Goal: Information Seeking & Learning: Find specific fact

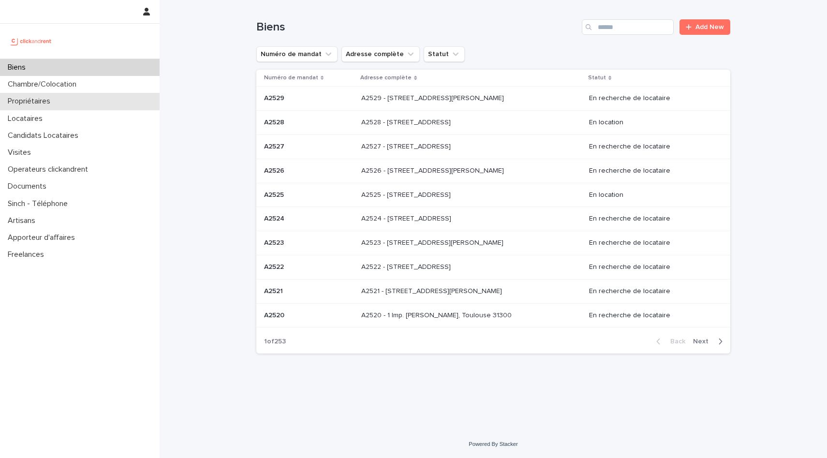
click at [60, 96] on div "Propriétaires" at bounding box center [80, 101] width 160 height 17
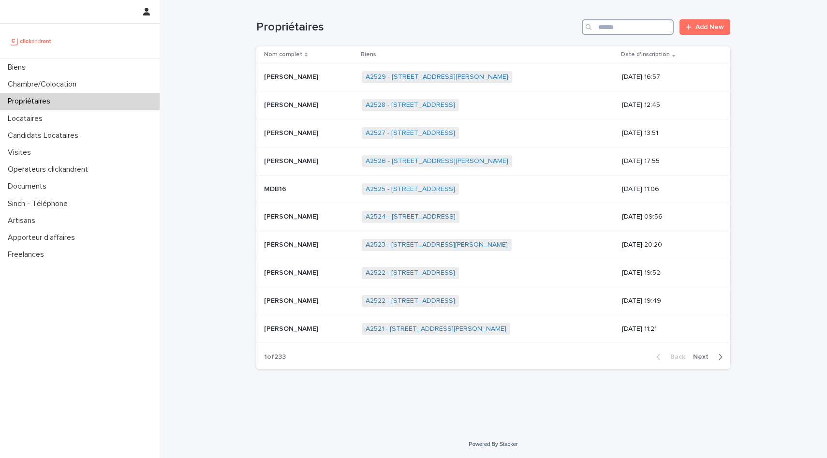
click at [654, 31] on input "Search" at bounding box center [628, 26] width 92 height 15
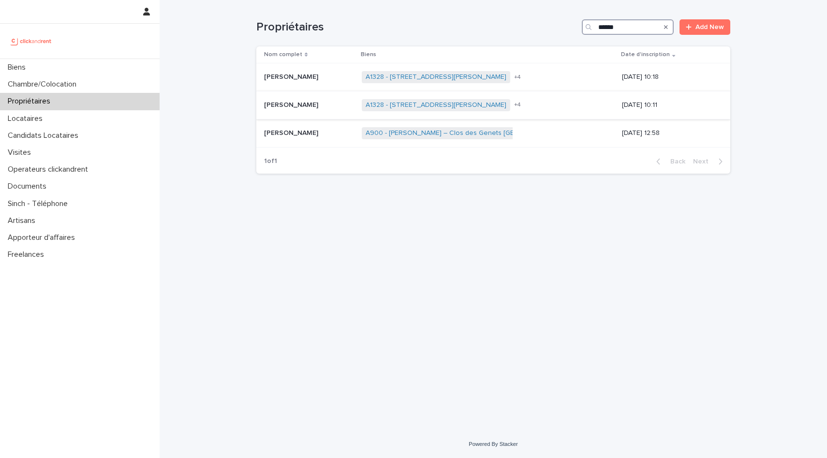
type input "******"
click at [309, 103] on p "Abdoulaye Camara" at bounding box center [292, 104] width 56 height 10
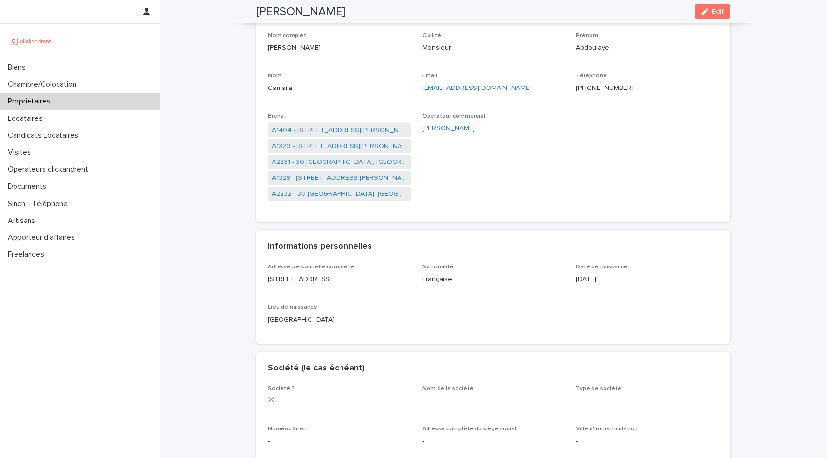
scroll to position [105, 0]
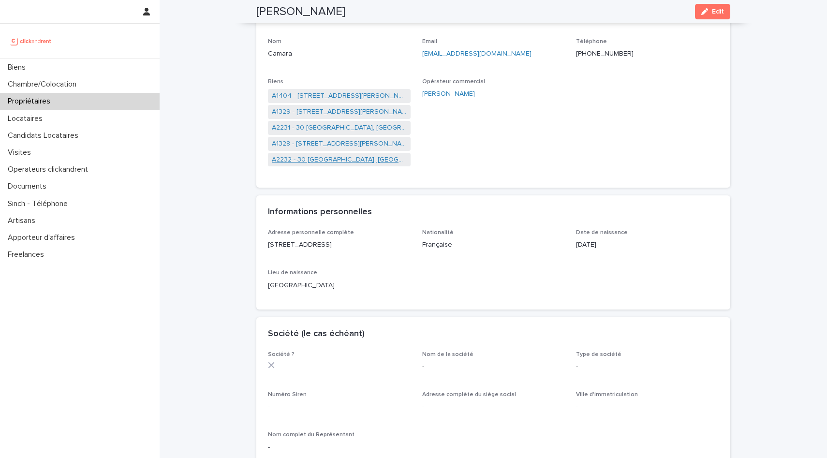
click at [370, 158] on link "A2232 - 30 Allée Madame de Montespan, Bussy-Saint-Georges 77600" at bounding box center [339, 160] width 135 height 10
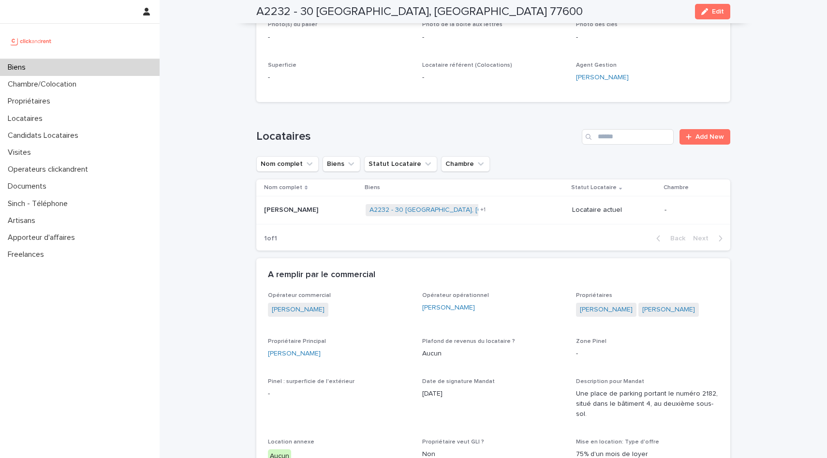
scroll to position [252, 0]
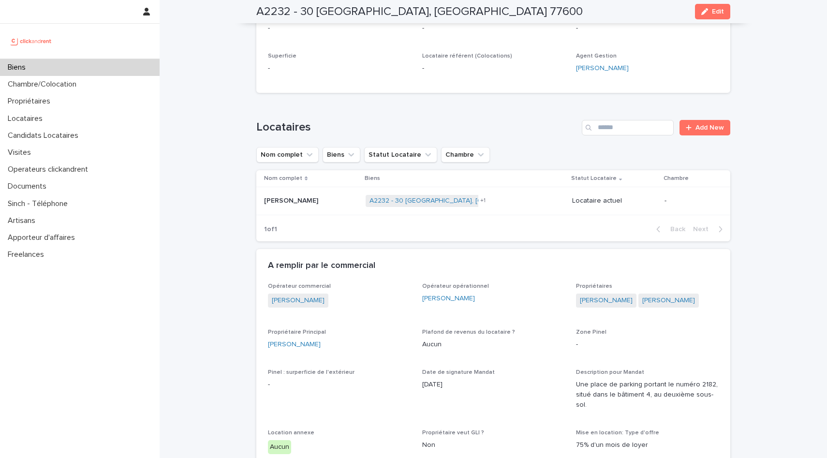
click at [300, 199] on p "Andy Louis-mondesir" at bounding box center [292, 200] width 56 height 10
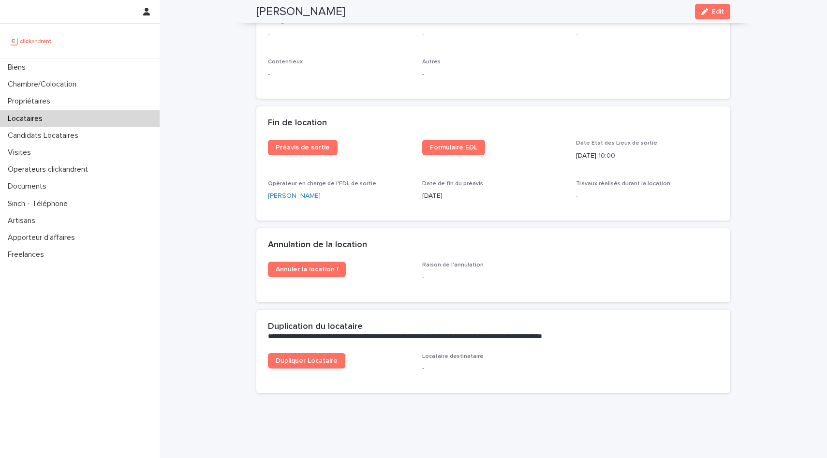
scroll to position [1195, 0]
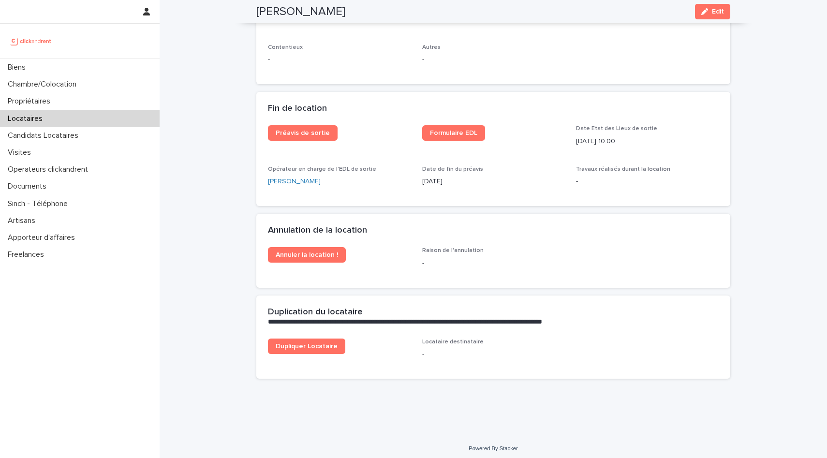
drag, startPoint x: 461, startPoint y: 184, endPoint x: 420, endPoint y: 183, distance: 40.6
click at [420, 183] on div "Préavis de sortie Formulaire EDL Date Etat des Lieux de sortie 25/8/2025 10:00 …" at bounding box center [493, 159] width 451 height 69
copy p "25/8/2025"
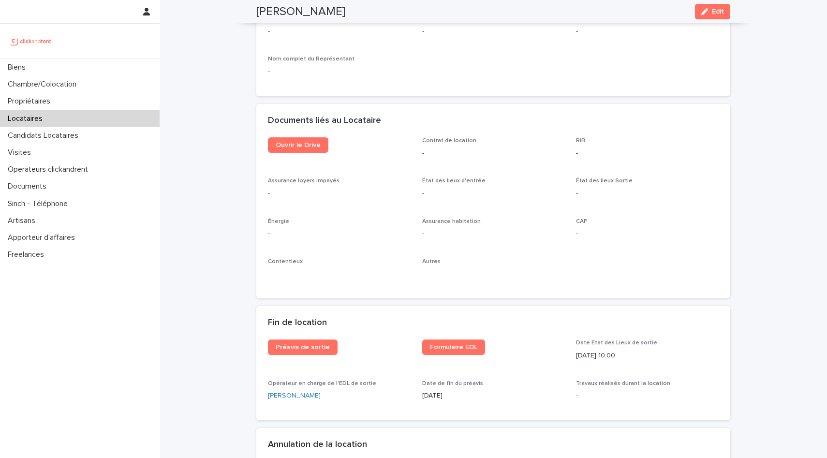
scroll to position [983, 0]
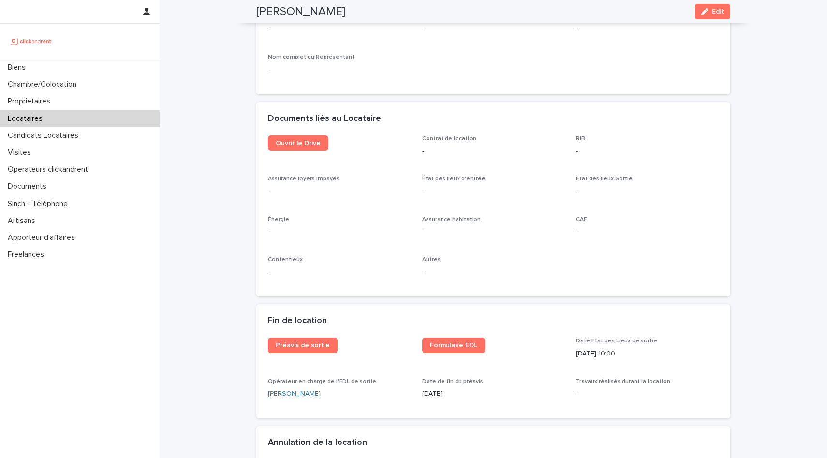
click at [472, 162] on div "Contrat de location -" at bounding box center [493, 149] width 143 height 29
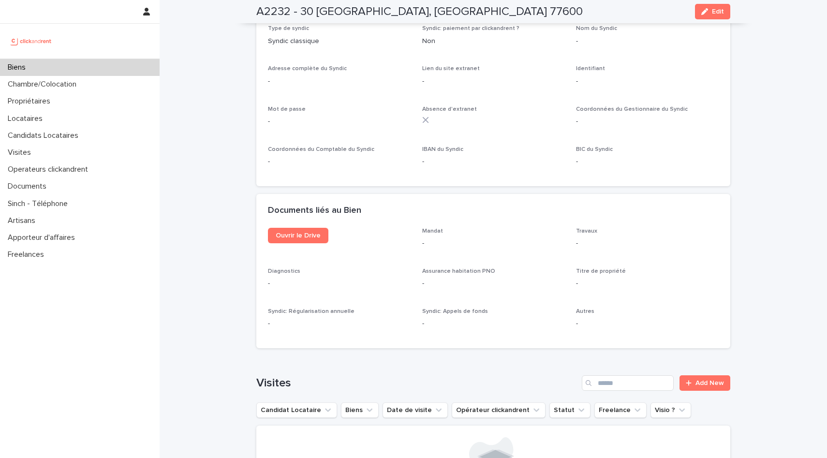
scroll to position [2634, 0]
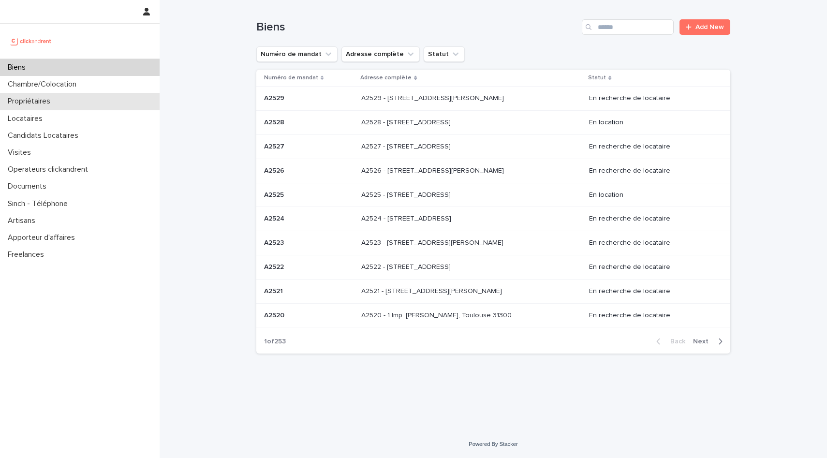
click at [43, 105] on p "Propriétaires" at bounding box center [31, 101] width 54 height 9
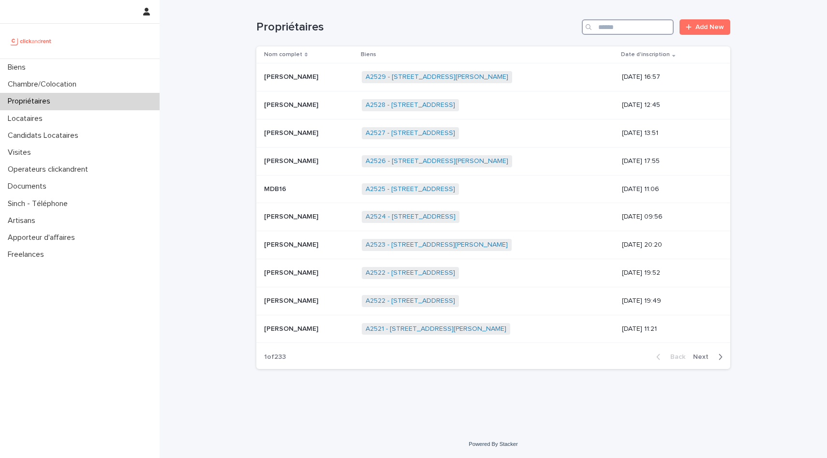
click at [626, 26] on input "Search" at bounding box center [628, 26] width 92 height 15
type input "*******"
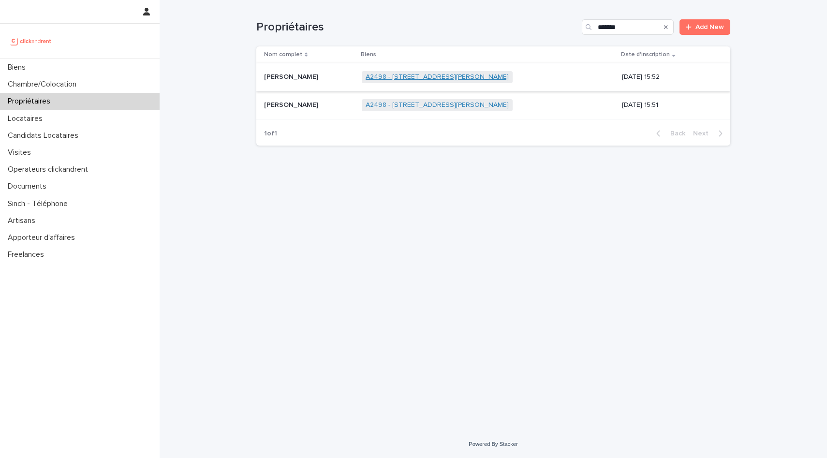
click at [428, 76] on link "A2498 - 3 Allée Jean Griffon, Toulouse 31400" at bounding box center [437, 77] width 143 height 8
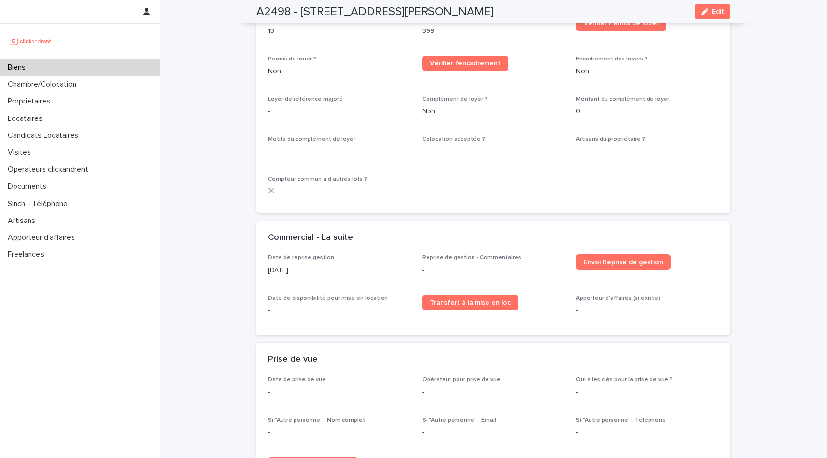
scroll to position [1093, 0]
click at [62, 71] on div "Biens" at bounding box center [80, 67] width 160 height 17
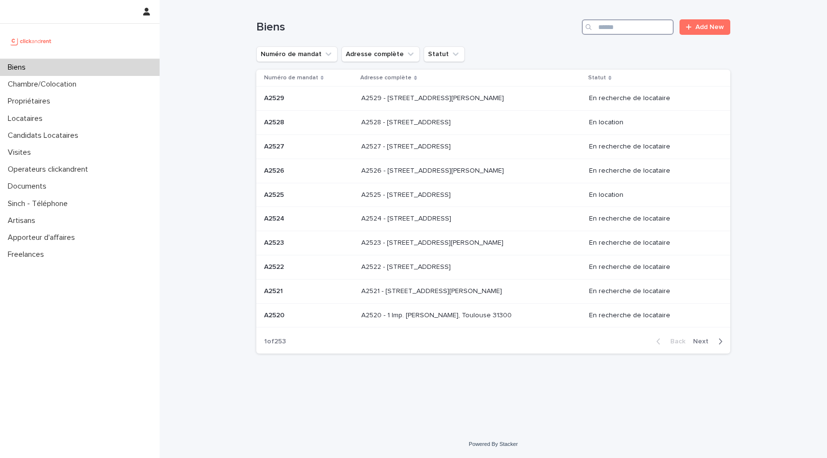
click at [646, 28] on input "Search" at bounding box center [628, 26] width 92 height 15
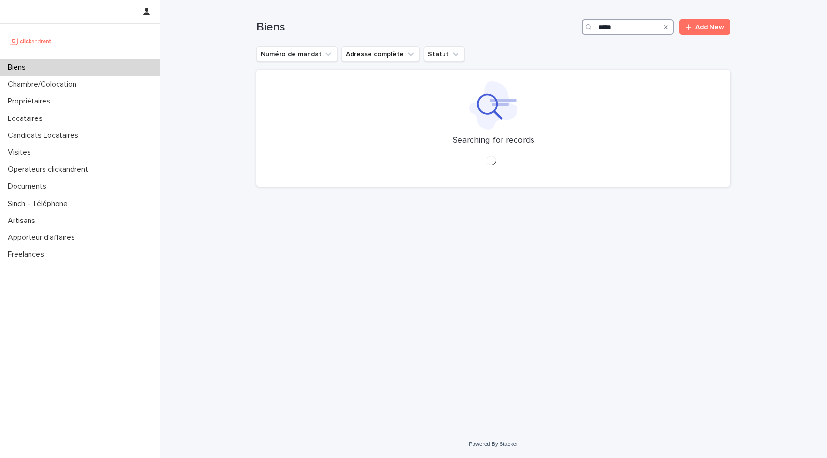
type input "*****"
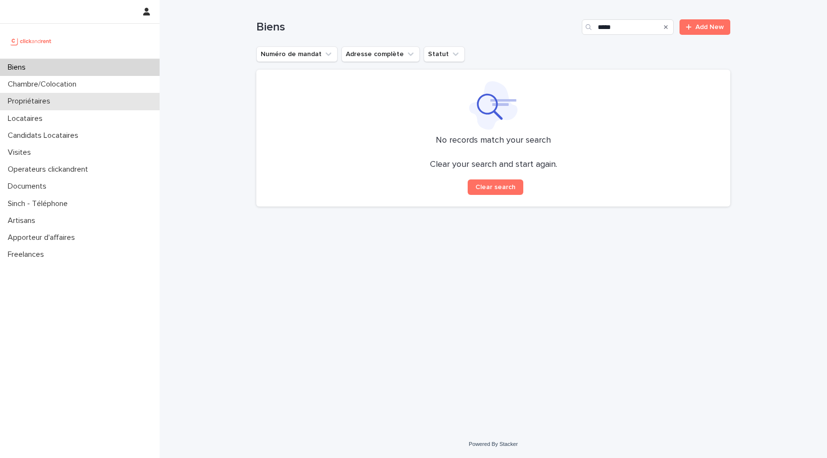
click at [78, 105] on div "Propriétaires" at bounding box center [80, 101] width 160 height 17
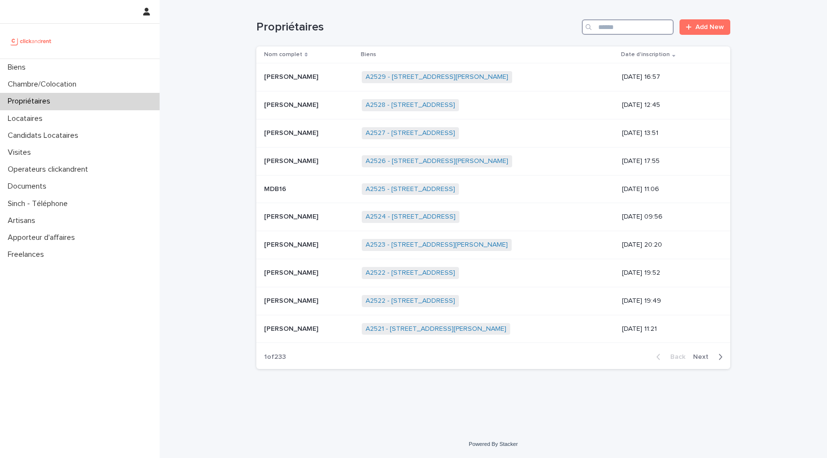
click at [611, 25] on input "Search" at bounding box center [628, 26] width 92 height 15
type input "*****"
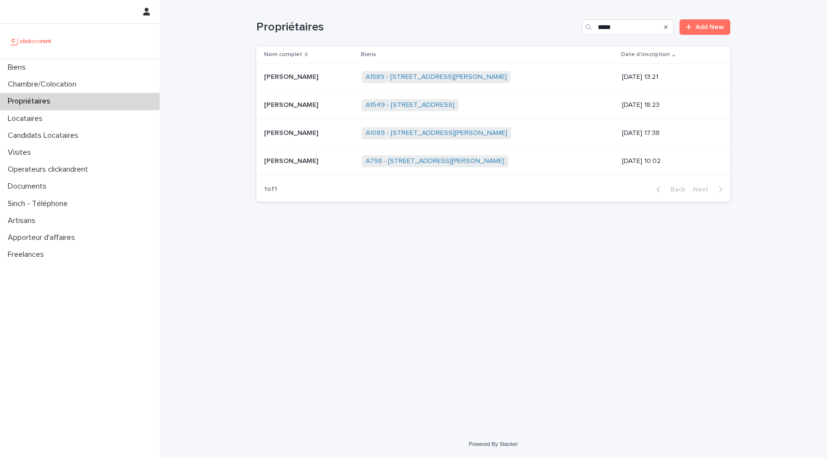
click at [310, 161] on p at bounding box center [309, 161] width 90 height 8
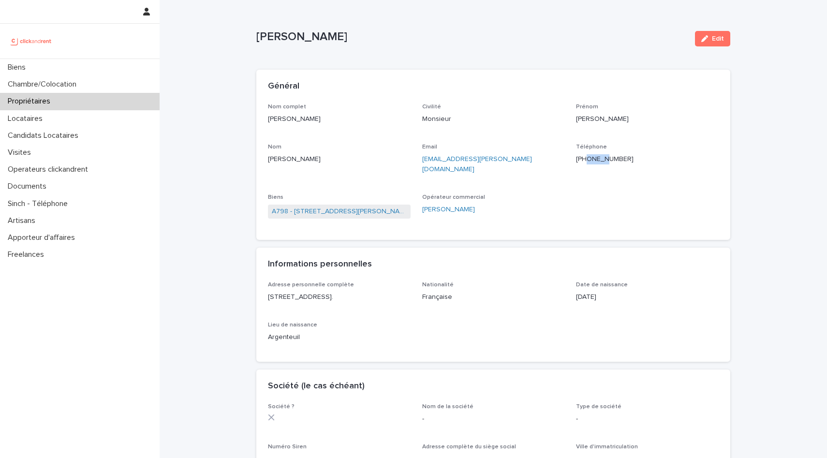
drag, startPoint x: 587, startPoint y: 160, endPoint x: 606, endPoint y: 163, distance: 19.2
click at [606, 163] on p "+33607065179" at bounding box center [647, 159] width 143 height 10
click at [64, 103] on div "Propriétaires" at bounding box center [80, 101] width 160 height 17
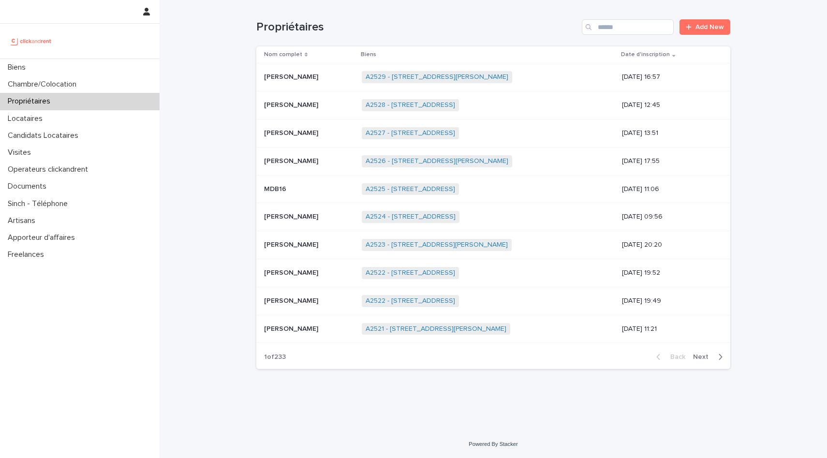
click at [628, 39] on div "Propriétaires Add New" at bounding box center [493, 23] width 474 height 46
click at [627, 39] on div "Propriétaires Add New" at bounding box center [493, 23] width 474 height 46
click at [611, 33] on input "Search" at bounding box center [628, 26] width 92 height 15
type input "******"
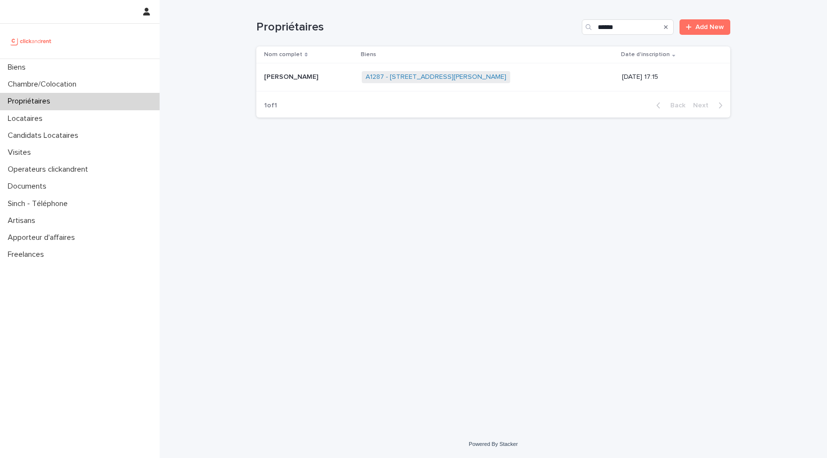
click at [417, 71] on span "A1287 - [STREET_ADDRESS][PERSON_NAME]" at bounding box center [436, 77] width 148 height 12
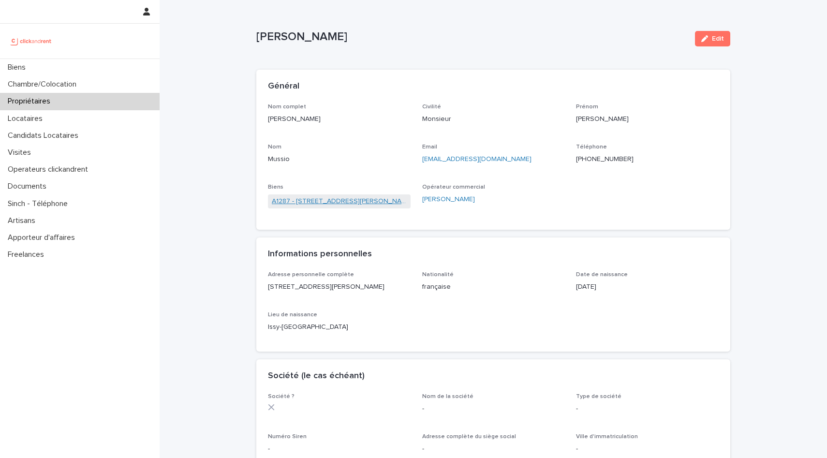
click at [361, 202] on link "A1287 - [STREET_ADDRESS][PERSON_NAME]" at bounding box center [339, 201] width 135 height 10
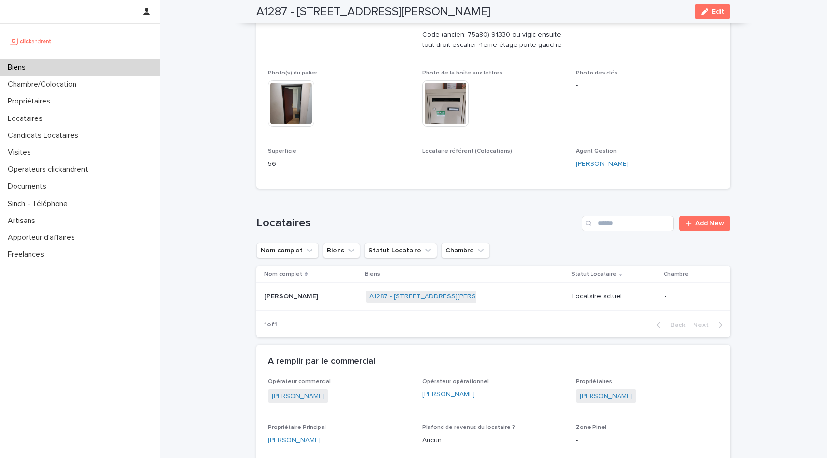
scroll to position [313, 0]
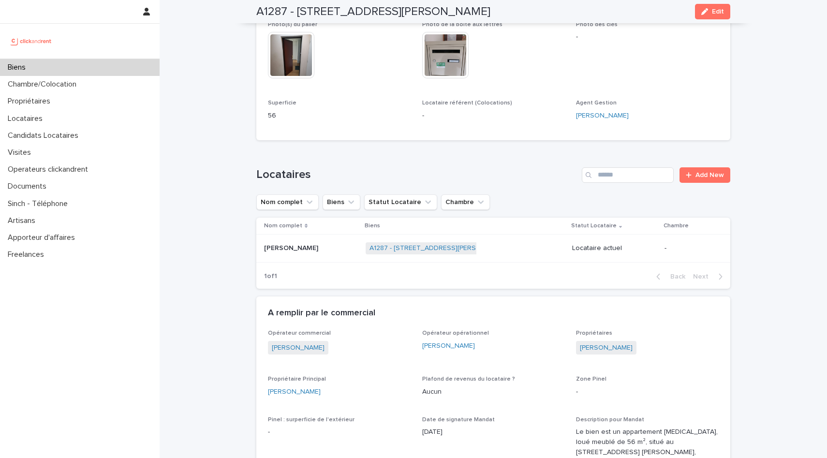
click at [320, 252] on p "[PERSON_NAME]" at bounding box center [292, 247] width 56 height 10
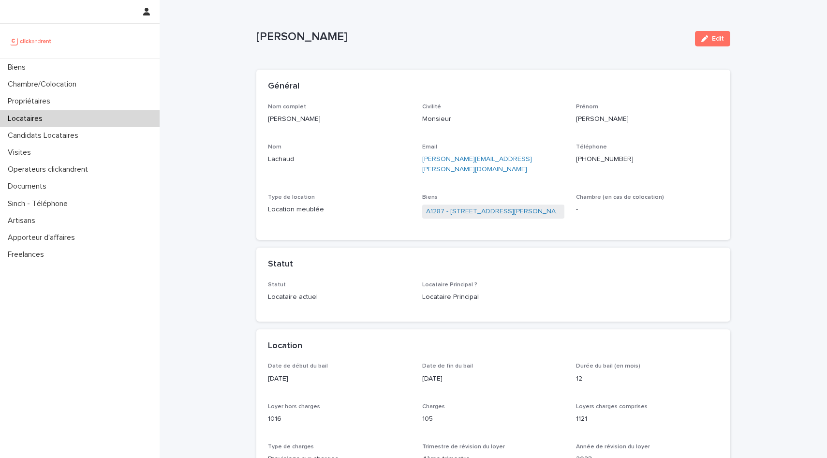
drag, startPoint x: 547, startPoint y: 154, endPoint x: 421, endPoint y: 151, distance: 125.8
click at [421, 151] on div "Nom complet Guillaume Lachaud Civilité Monsieur Prénom Guillaume Nom Lachaud Em…" at bounding box center [493, 165] width 451 height 125
drag, startPoint x: 421, startPoint y: 157, endPoint x: 546, endPoint y: 162, distance: 125.4
click at [546, 162] on div "Nom complet Guillaume Lachaud Civilité Monsieur Prénom Guillaume Nom Lachaud Em…" at bounding box center [493, 165] width 451 height 125
drag, startPoint x: 536, startPoint y: 159, endPoint x: 151, endPoint y: 5, distance: 414.0
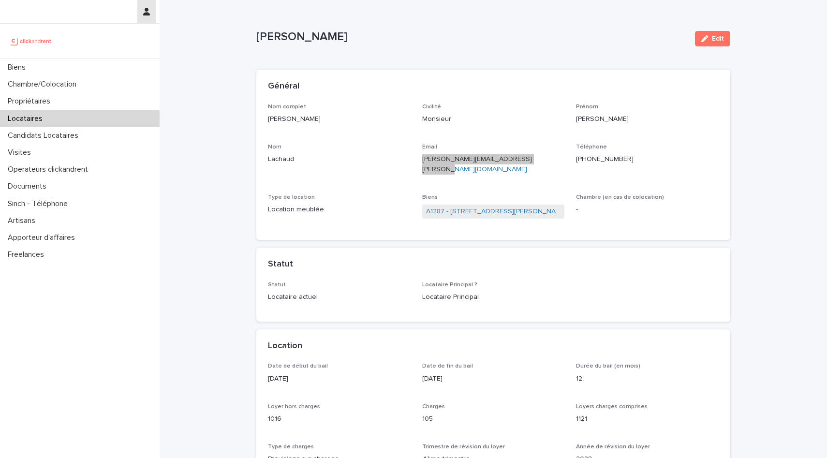
click at [64, 124] on div "Locataires" at bounding box center [80, 118] width 160 height 17
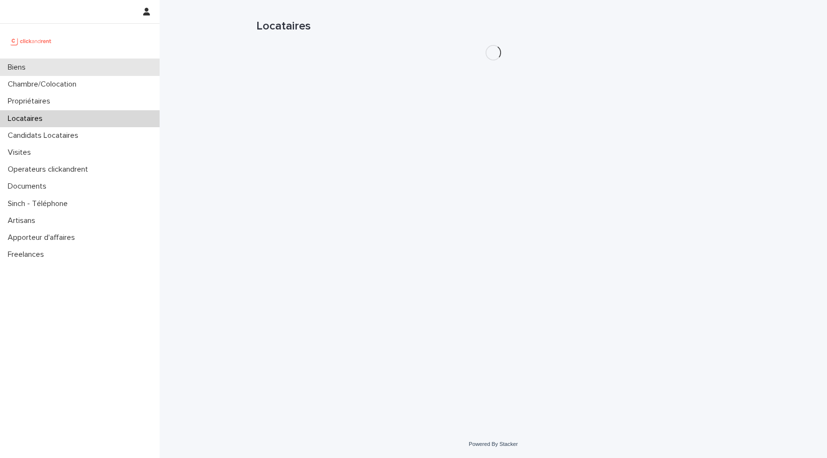
click at [41, 64] on div "Biens" at bounding box center [80, 67] width 160 height 17
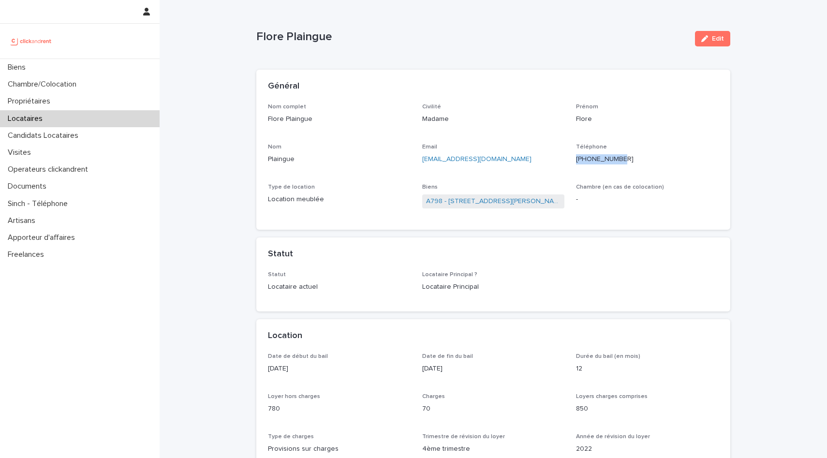
click at [31, 119] on p "Locataires" at bounding box center [27, 118] width 46 height 9
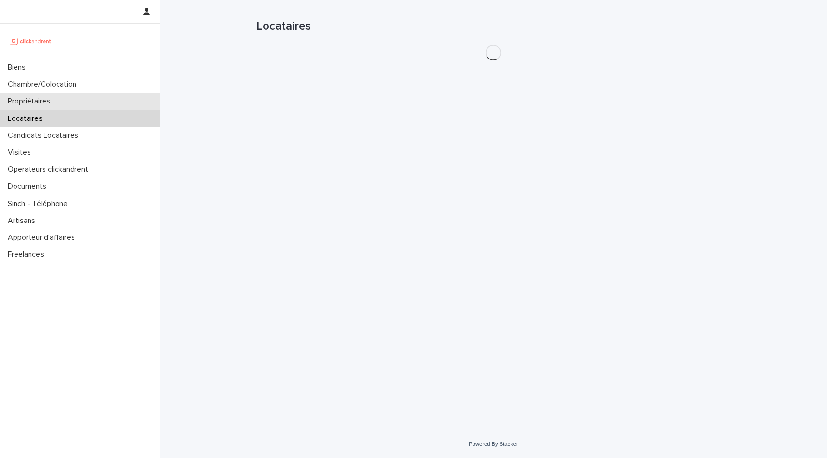
click at [47, 101] on p "Propriétaires" at bounding box center [31, 101] width 54 height 9
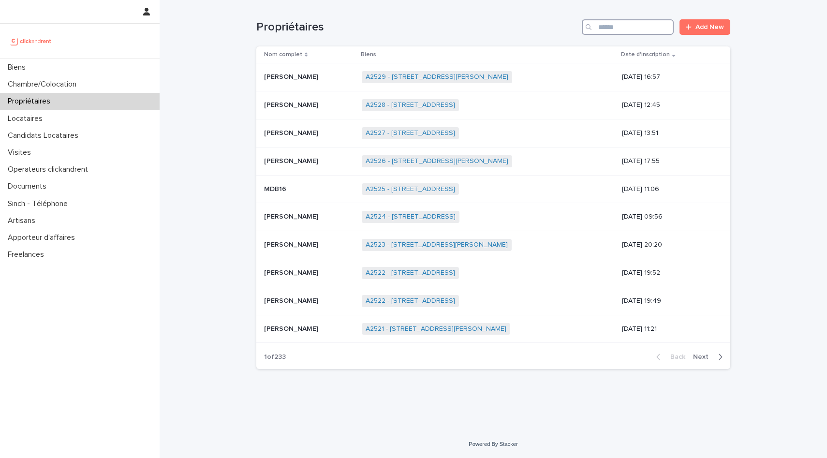
click at [610, 25] on input "Search" at bounding box center [628, 26] width 92 height 15
type input "******"
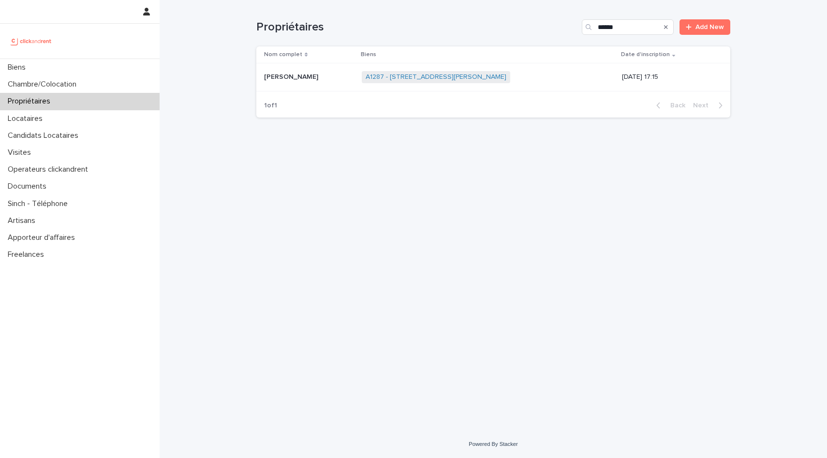
click at [300, 74] on p "[PERSON_NAME]" at bounding box center [292, 76] width 56 height 10
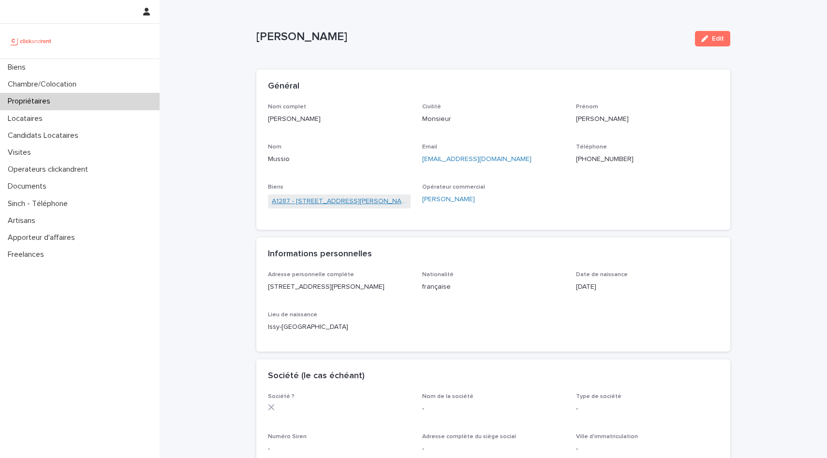
click at [322, 200] on link "A1287 - [STREET_ADDRESS][PERSON_NAME]" at bounding box center [339, 201] width 135 height 10
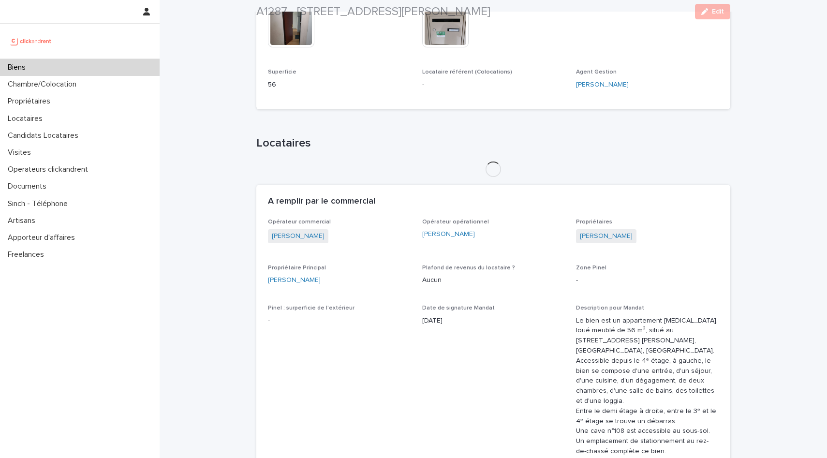
scroll to position [415, 0]
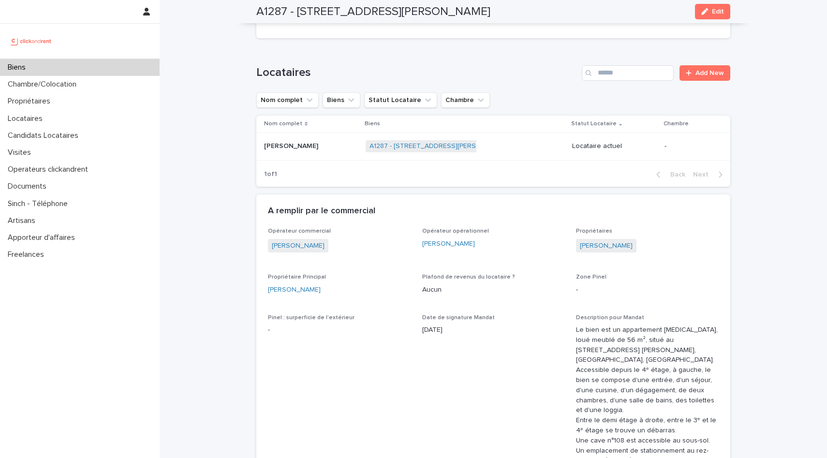
click at [313, 150] on p "[PERSON_NAME]" at bounding box center [292, 145] width 56 height 10
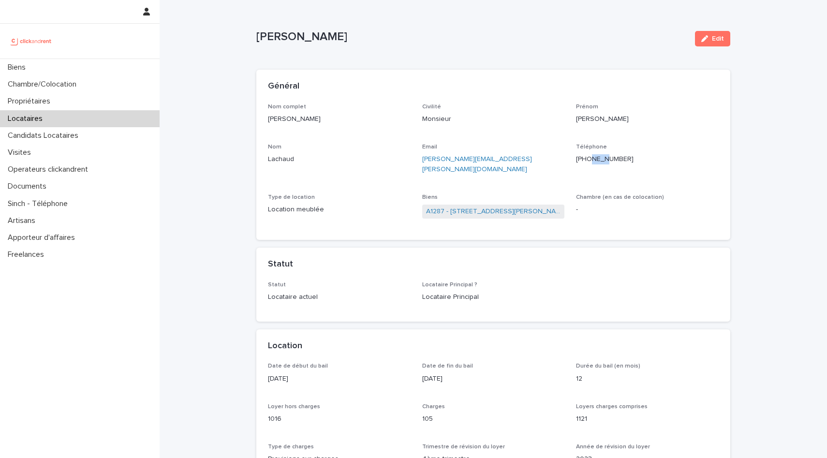
drag, startPoint x: 590, startPoint y: 162, endPoint x: 605, endPoint y: 157, distance: 16.2
click at [605, 157] on p "[PHONE_NUMBER]" at bounding box center [647, 159] width 143 height 10
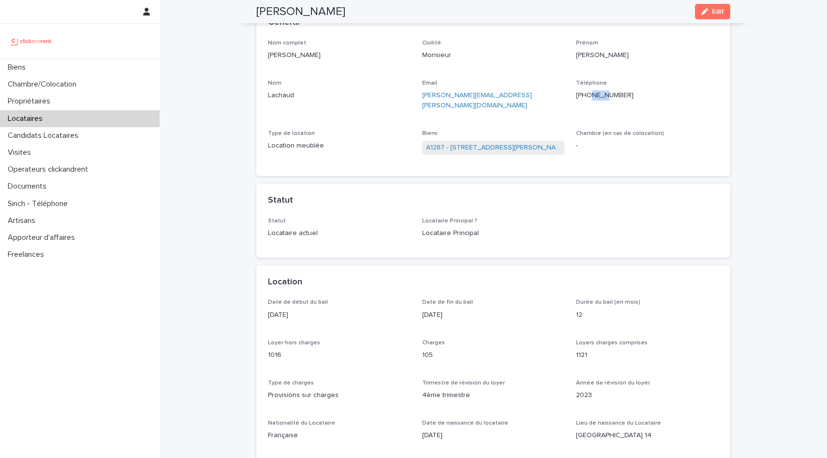
scroll to position [63, 0]
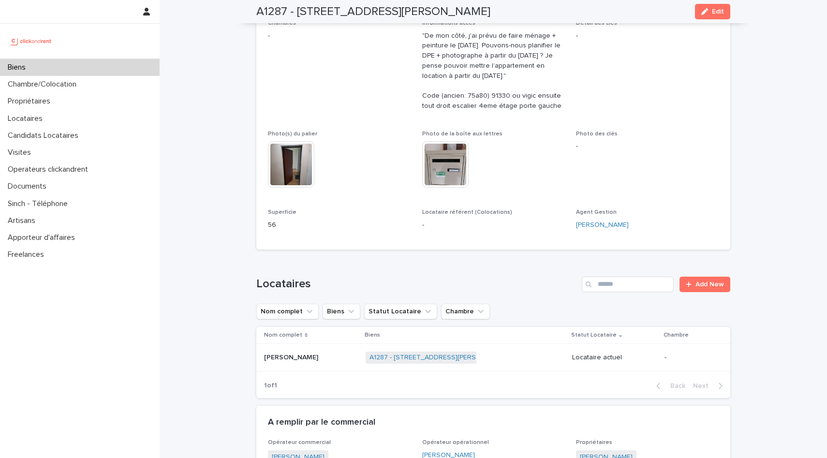
scroll to position [203, 0]
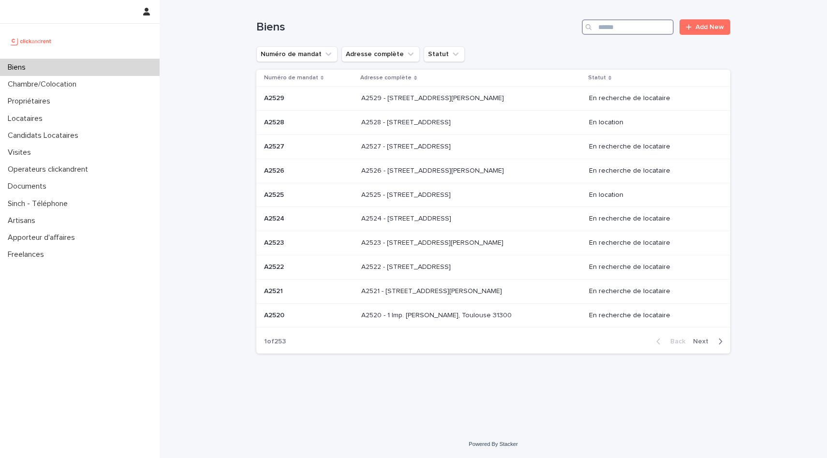
click at [639, 28] on input "Search" at bounding box center [628, 26] width 92 height 15
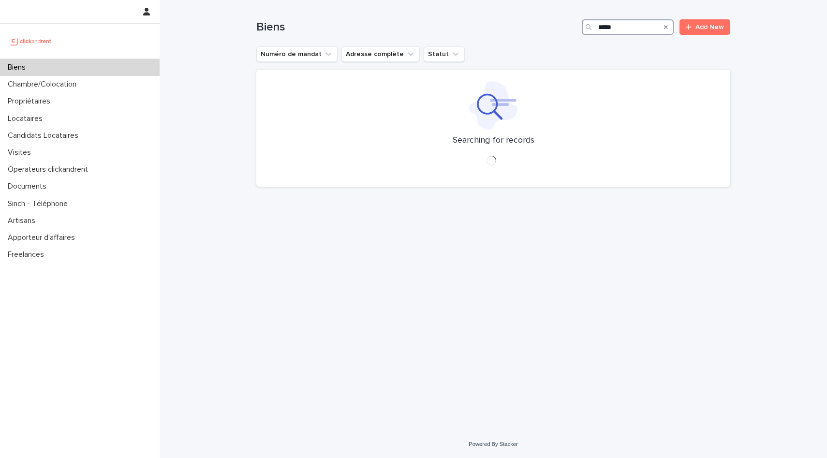
type input "*****"
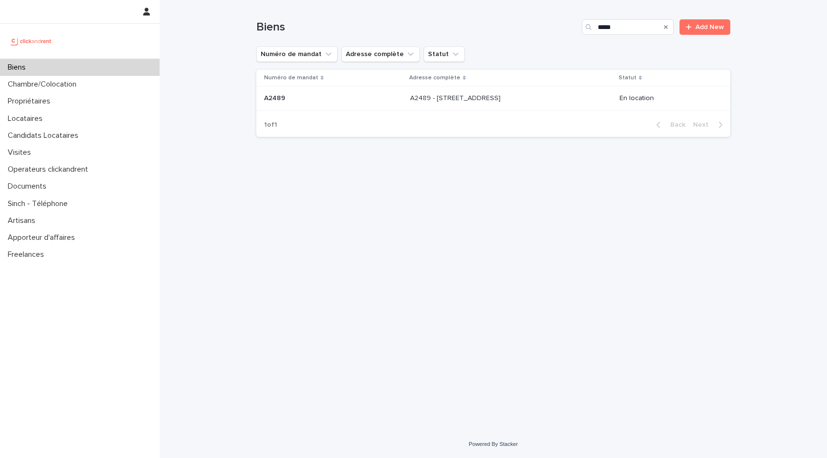
click at [441, 103] on div "A2489 - 51 Rue Pascal, Lille 59000 A2489 - 51 Rue Pascal, Lille 59000" at bounding box center [511, 98] width 202 height 16
